Goal: Task Accomplishment & Management: Use online tool/utility

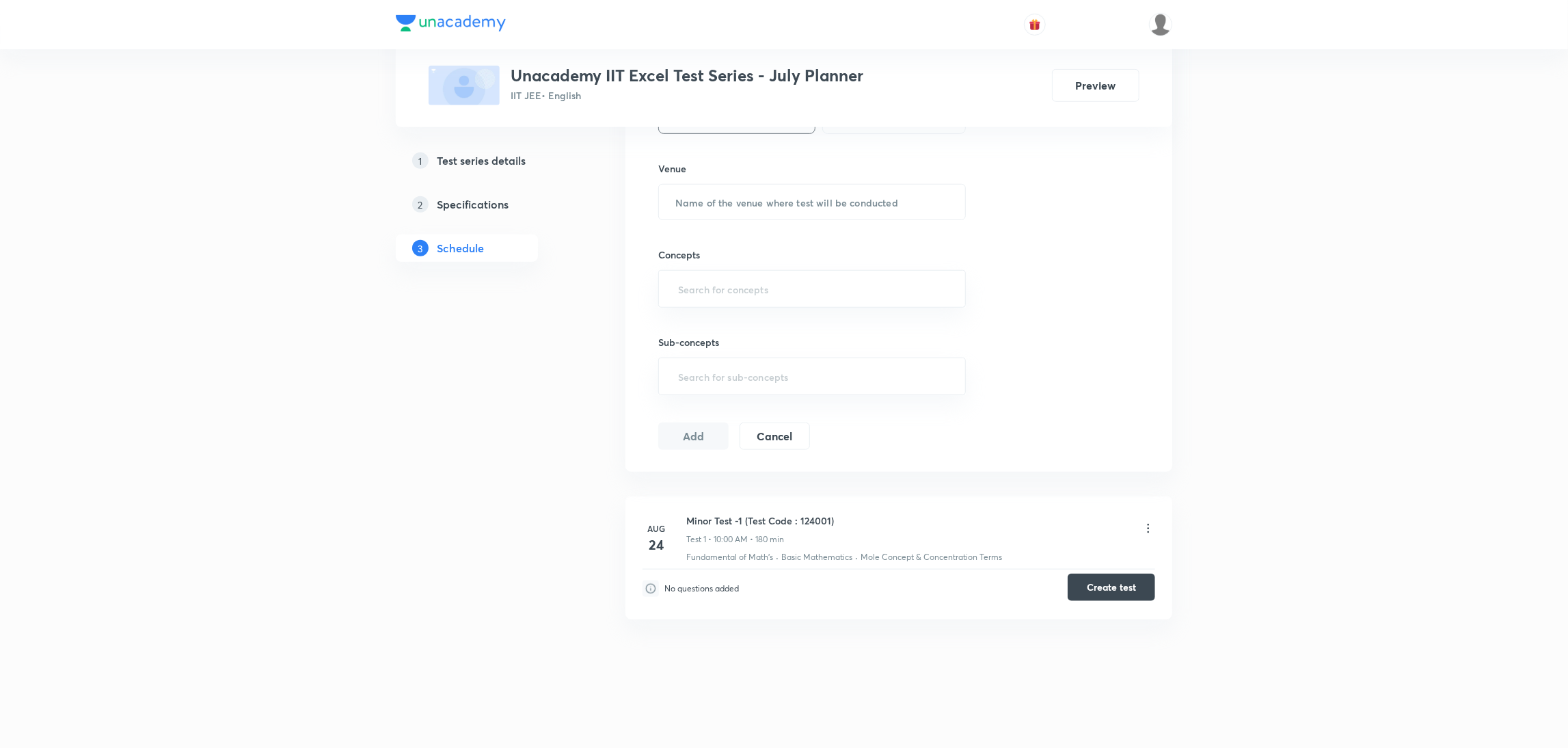
click at [1094, 588] on button "Create test" at bounding box center [1111, 587] width 88 height 27
click at [814, 526] on h6 "Minor Test -1 (Test Code : 124001)" at bounding box center [761, 520] width 148 height 15
copy h6 "124001"
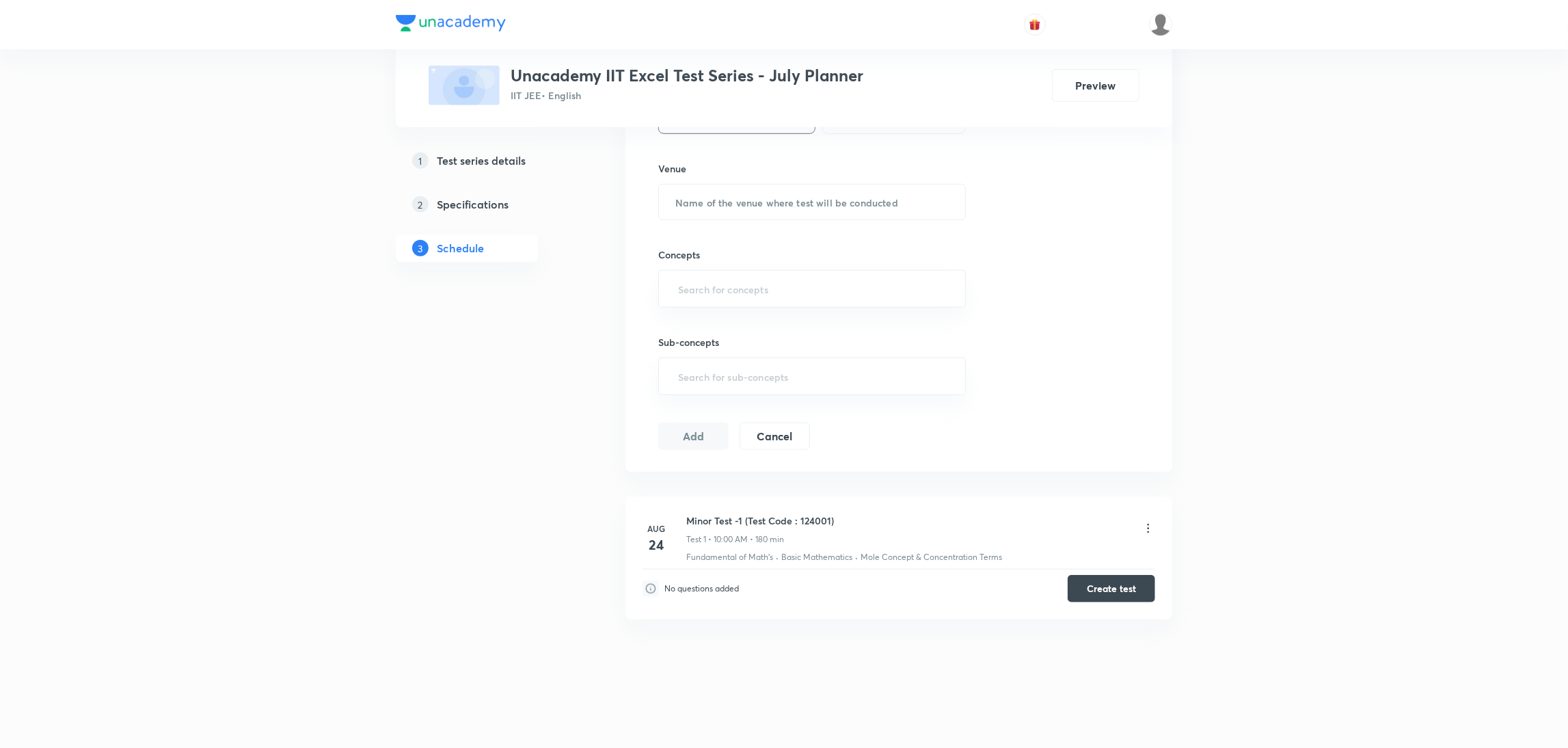
click at [590, 325] on div "Test Series Unacademy IIT Excel Test Series - July Planner IIT JEE • English Pr…" at bounding box center [784, 70] width 776 height 1308
